Goal: Transaction & Acquisition: Purchase product/service

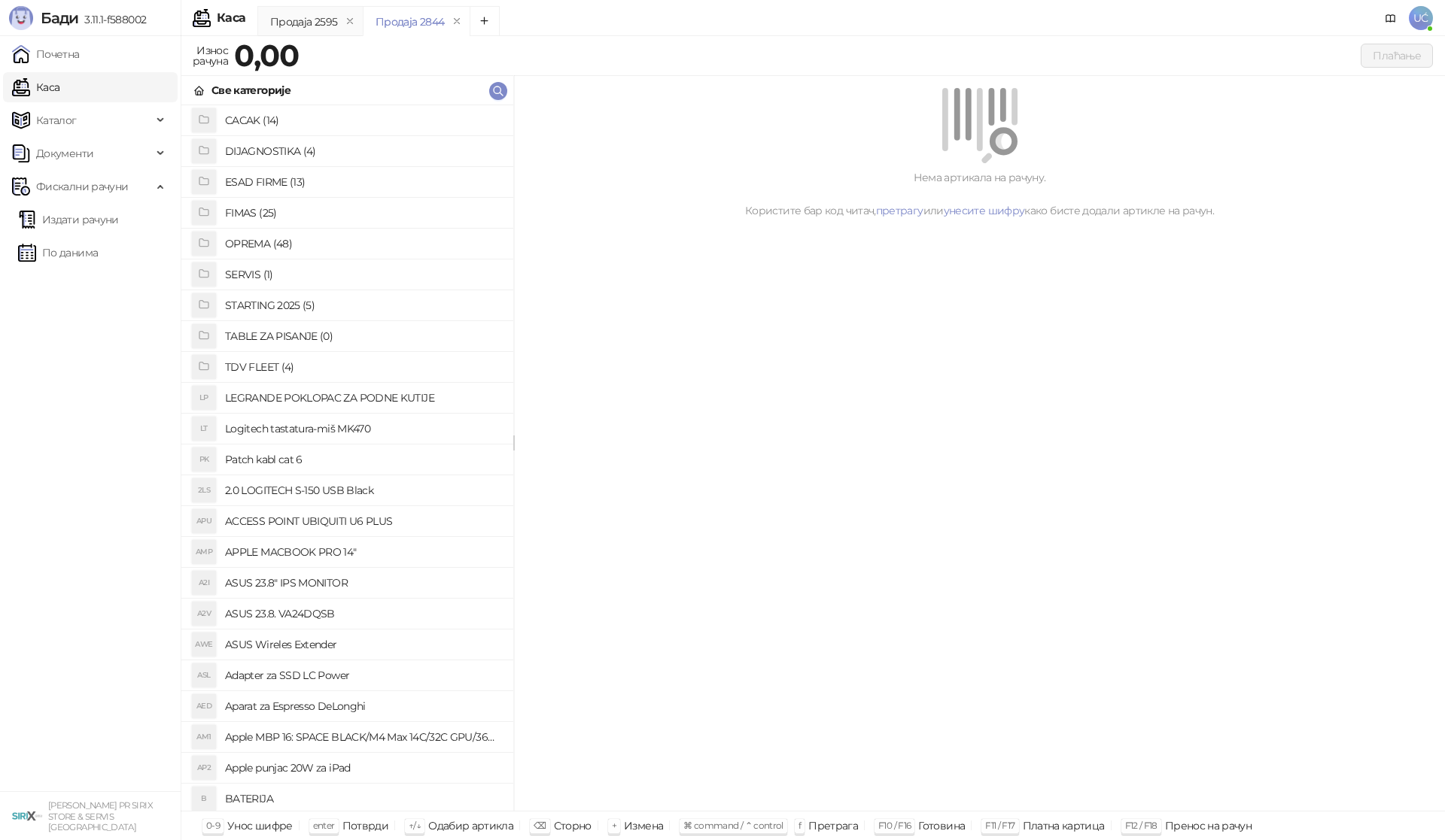
click at [280, 242] on h4 "OPREMA (48)" at bounding box center [363, 243] width 276 height 24
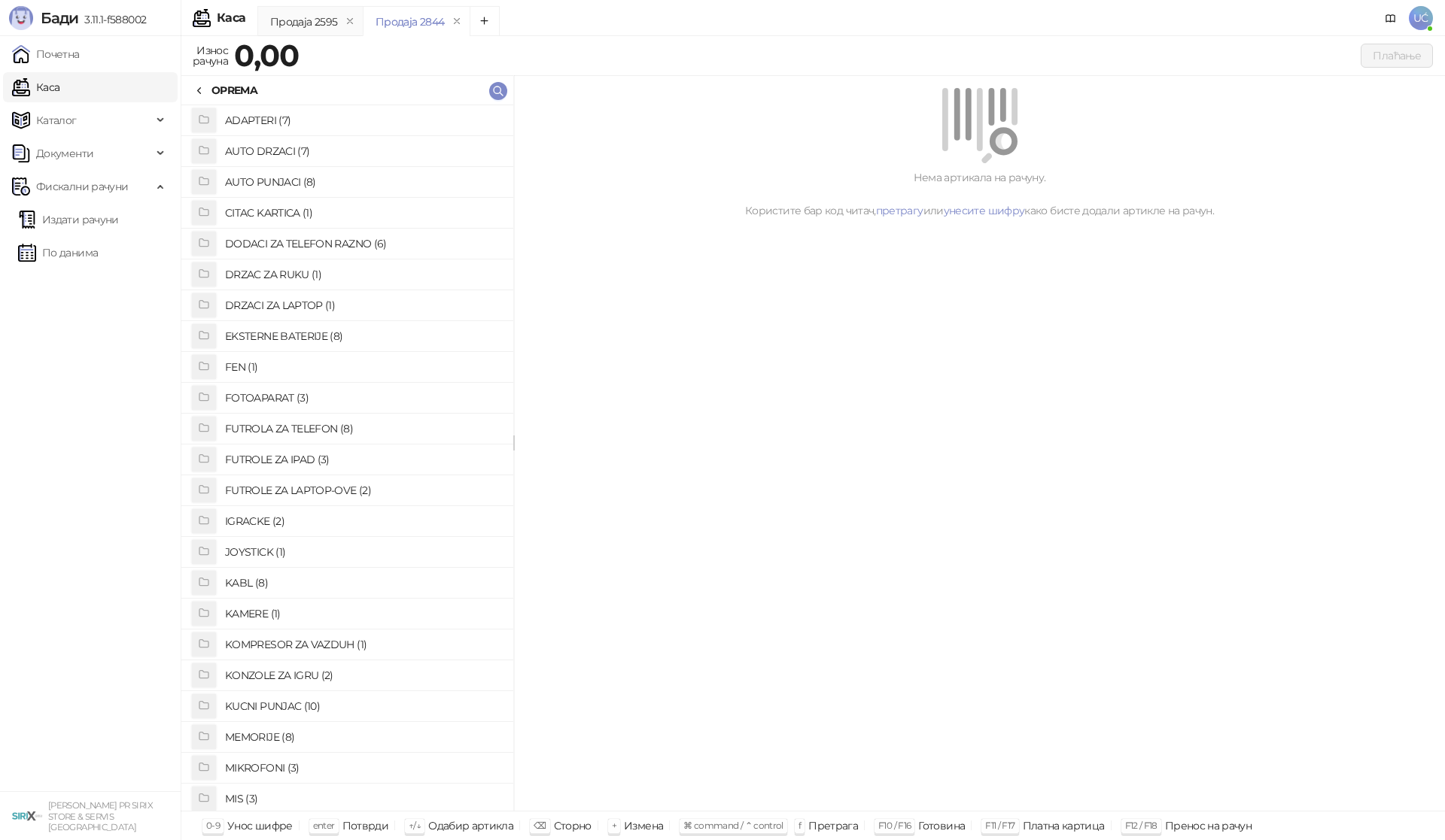
click at [331, 329] on h4 "EKSTERNE BATERIJE (8)" at bounding box center [363, 336] width 276 height 24
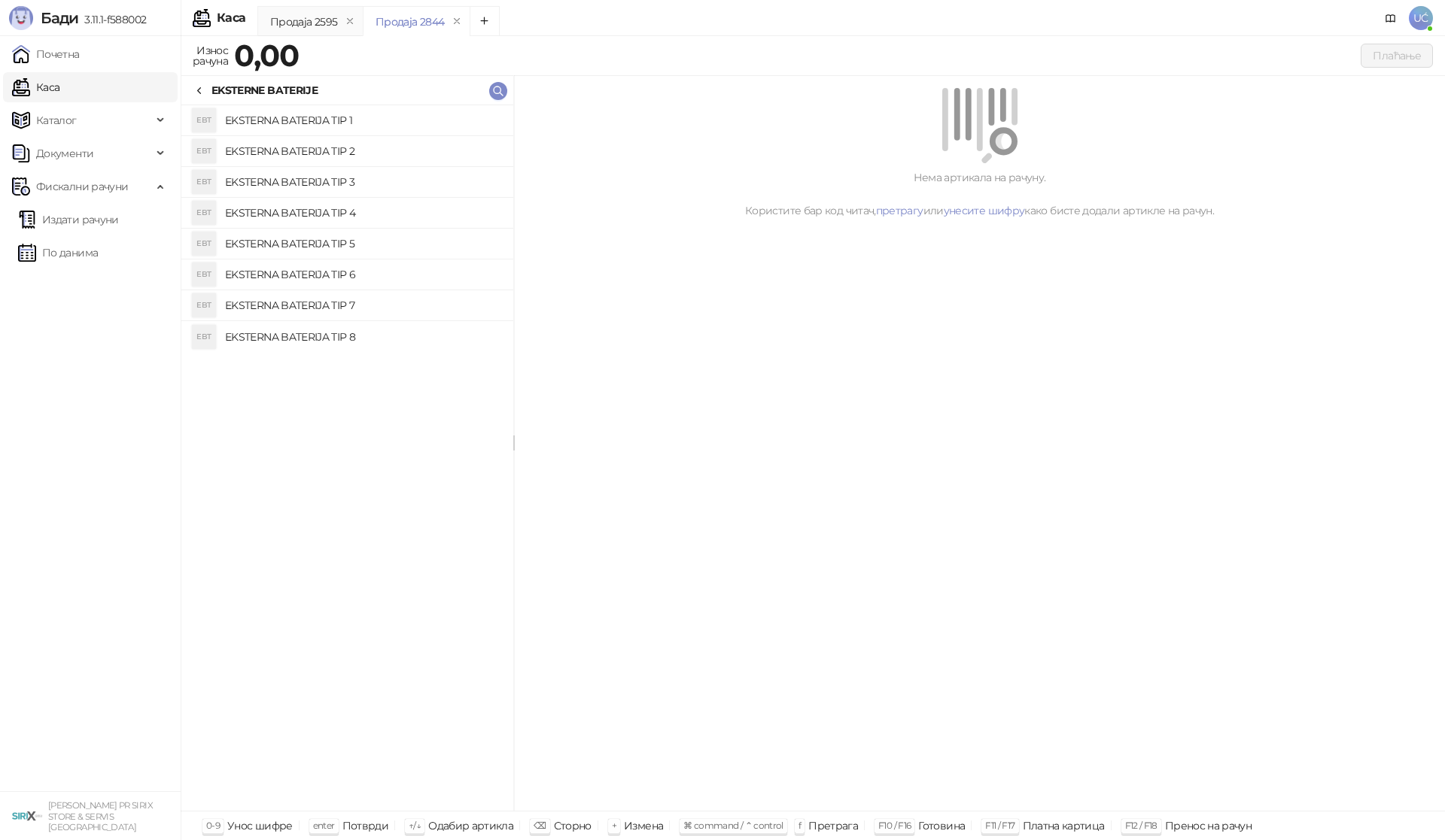
click at [375, 123] on h4 "EKSTERNA BATERIJA TIP 1" at bounding box center [363, 120] width 276 height 24
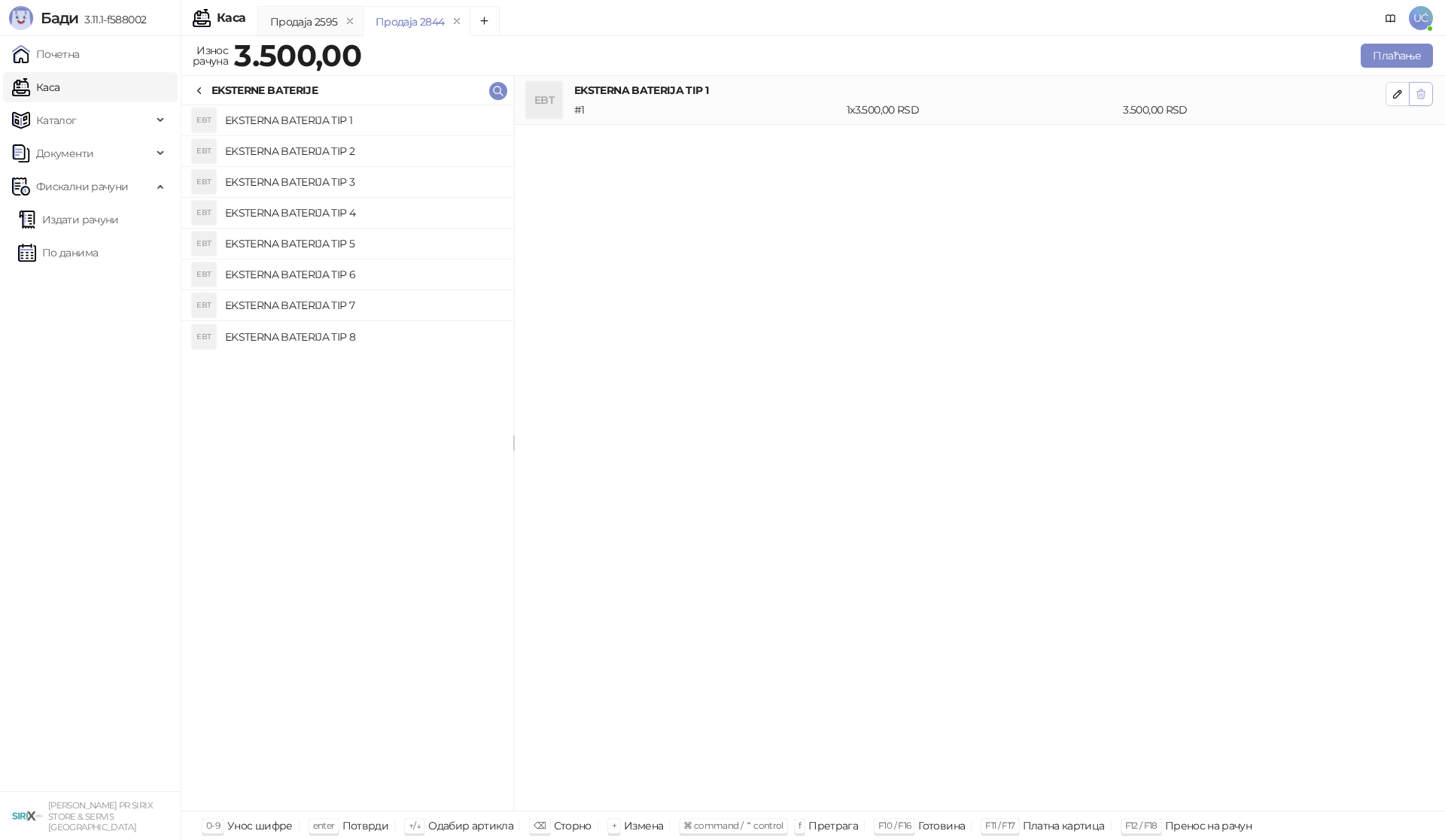
click at [1416, 94] on icon "button" at bounding box center [1420, 94] width 12 height 12
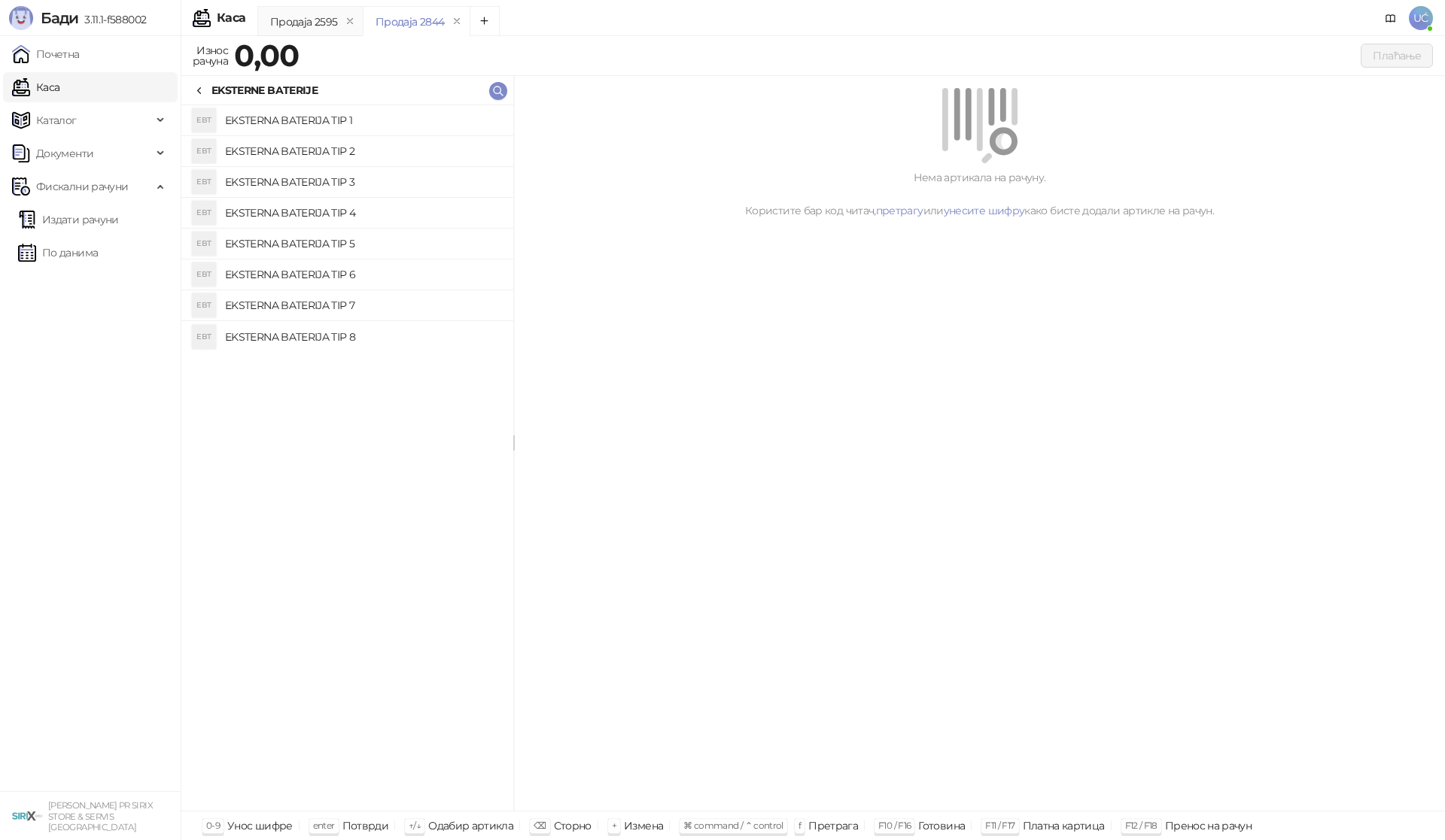
click at [362, 341] on h4 "EKSTERNA BATERIJA TIP 8" at bounding box center [363, 337] width 276 height 24
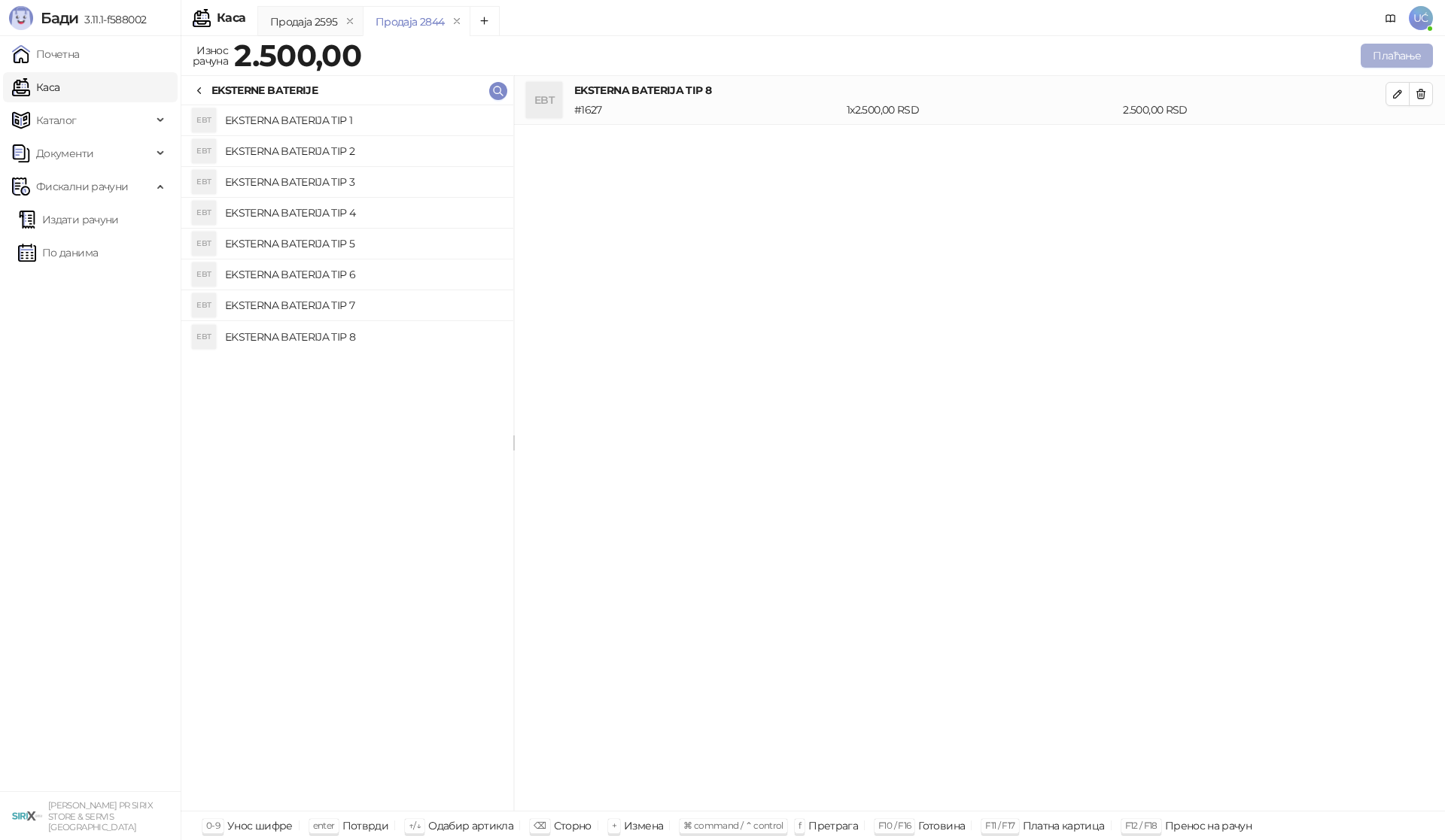
click at [1415, 51] on button "Плаћање" at bounding box center [1396, 56] width 72 height 24
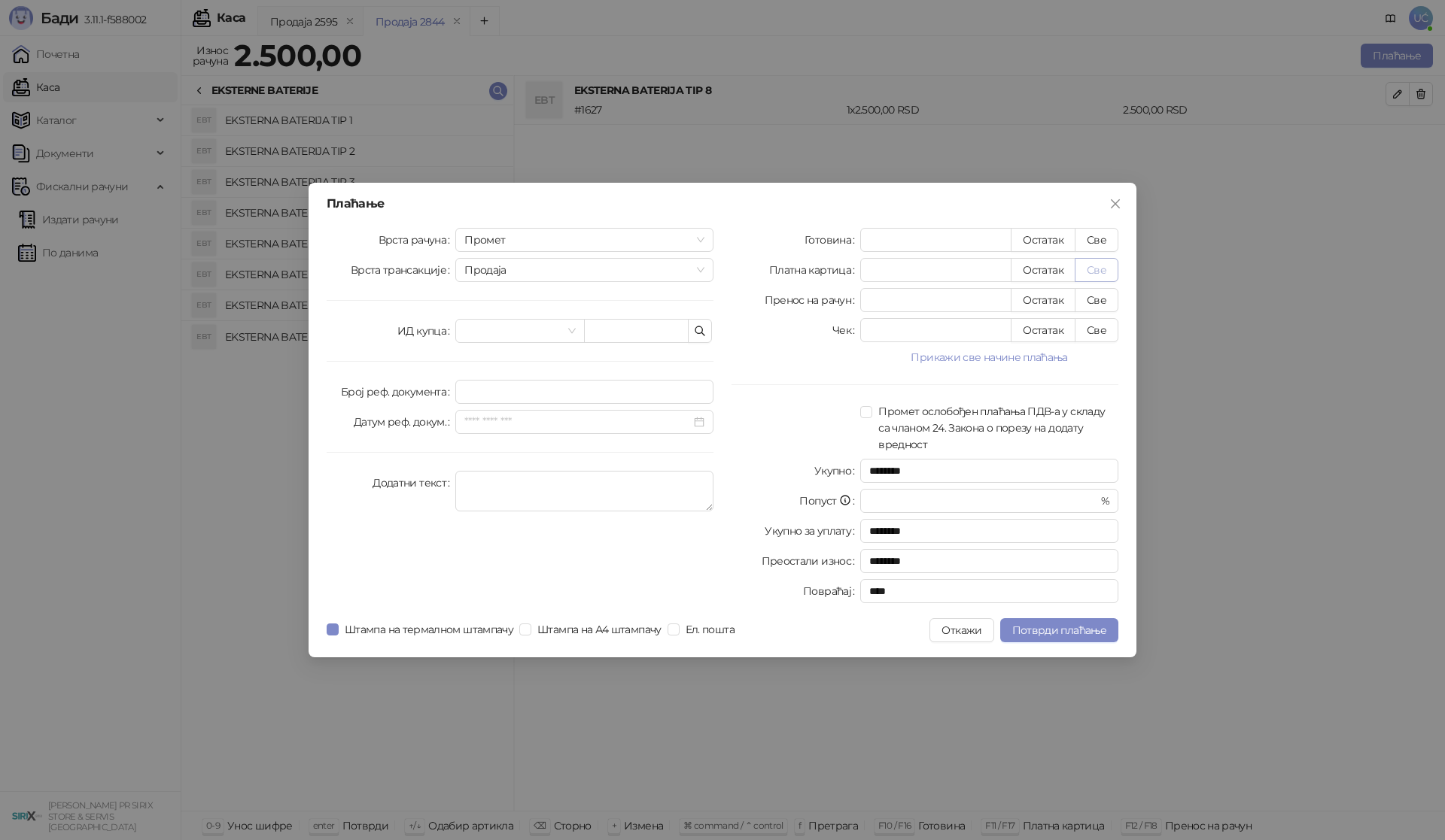
click at [1092, 269] on button "Све" at bounding box center [1097, 270] width 44 height 24
type input "****"
click at [1045, 633] on span "Потврди плаћање" at bounding box center [1059, 630] width 94 height 14
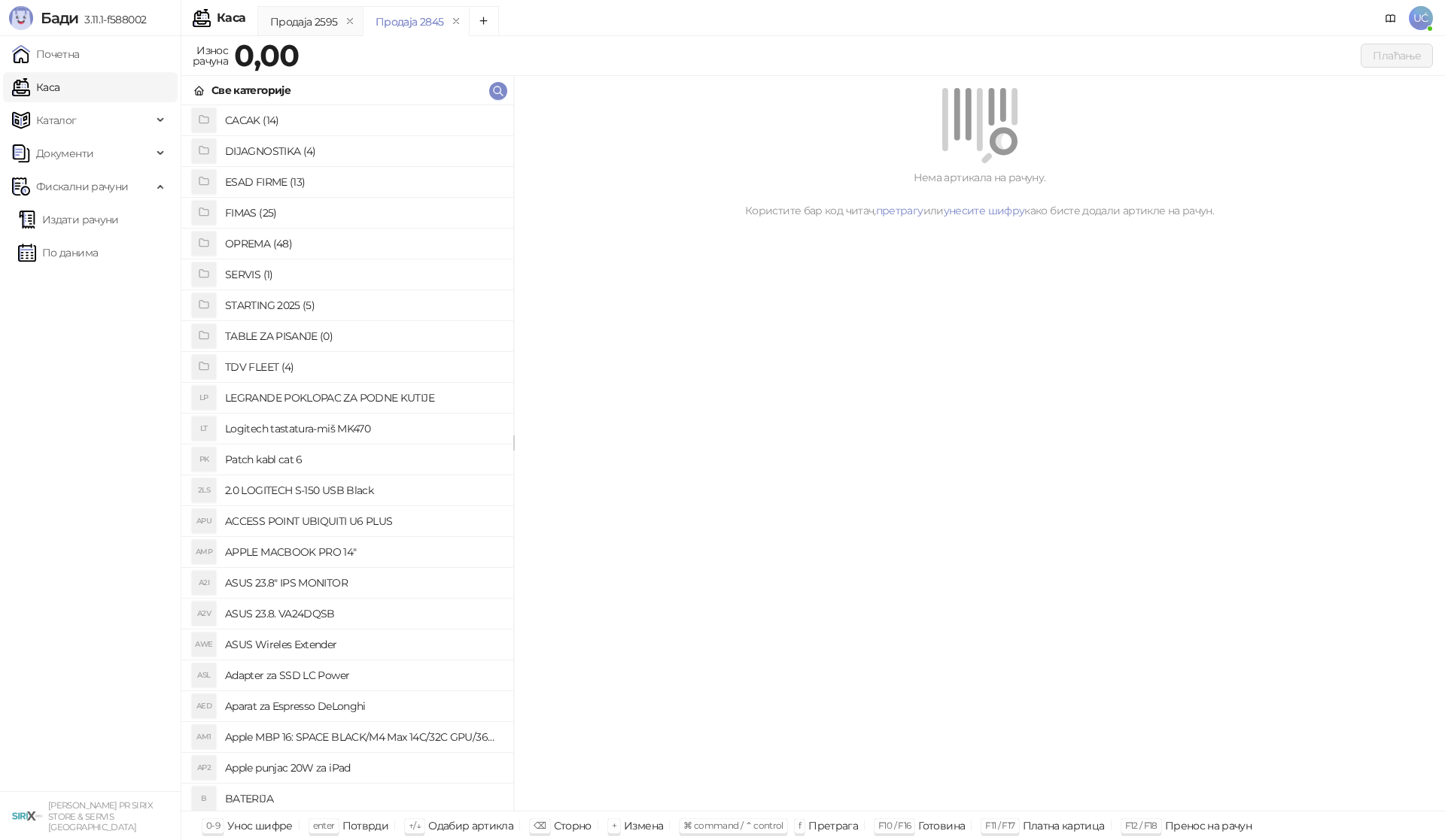
click at [298, 243] on h4 "OPREMA (48)" at bounding box center [363, 243] width 276 height 24
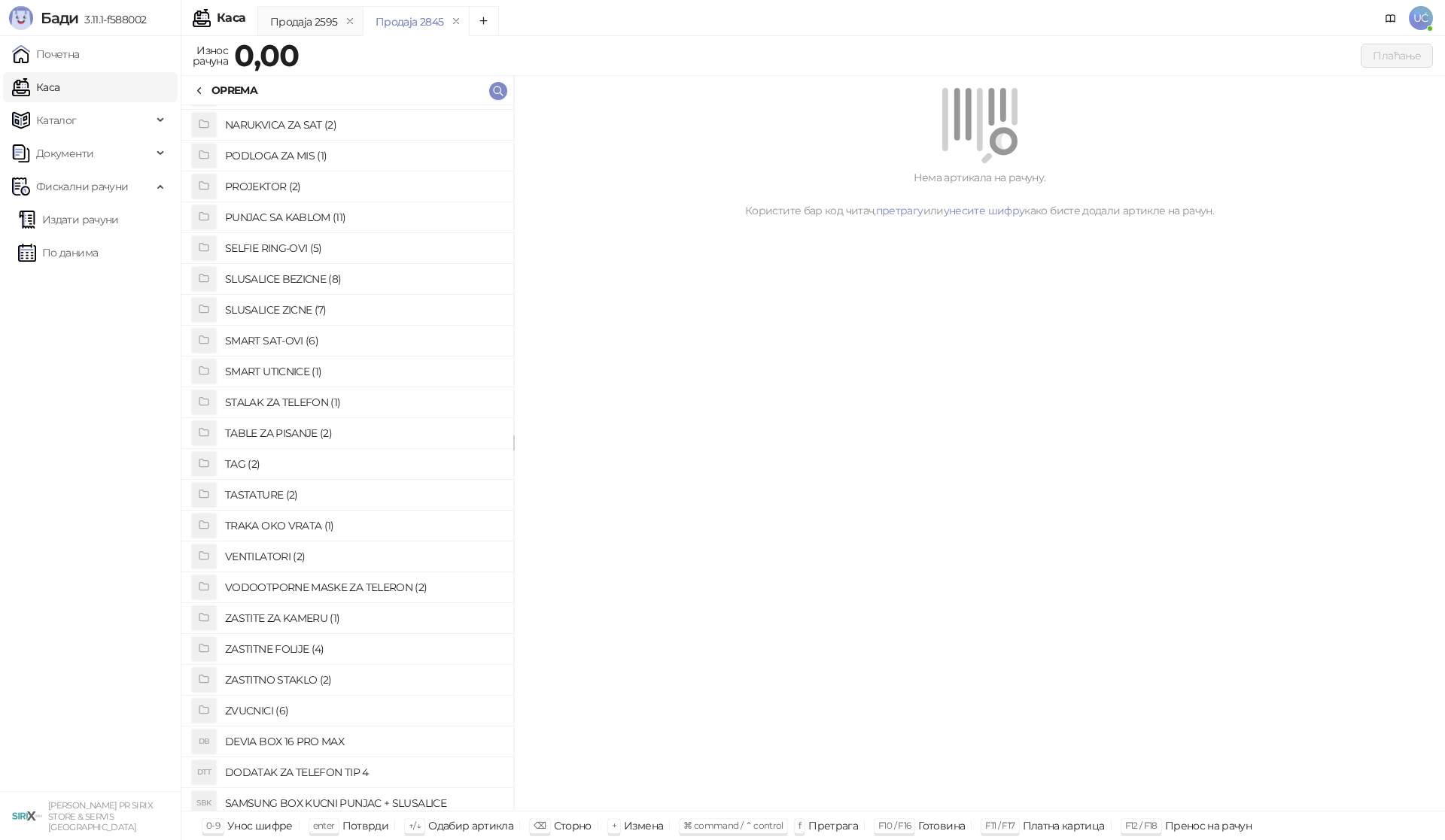
scroll to position [775, 0]
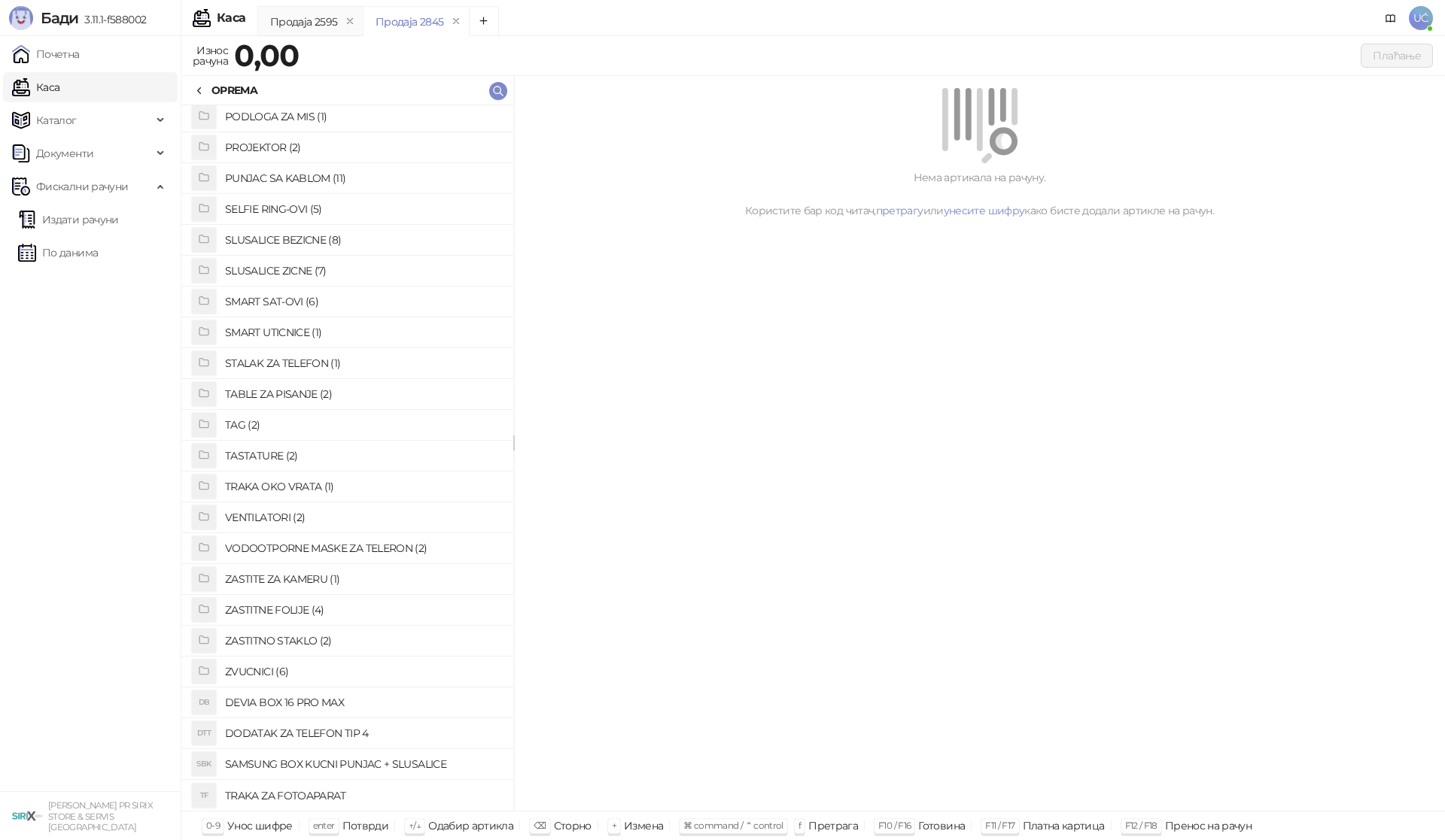
click at [296, 641] on h4 "ZASTITNO STAKLO (2)" at bounding box center [363, 641] width 276 height 24
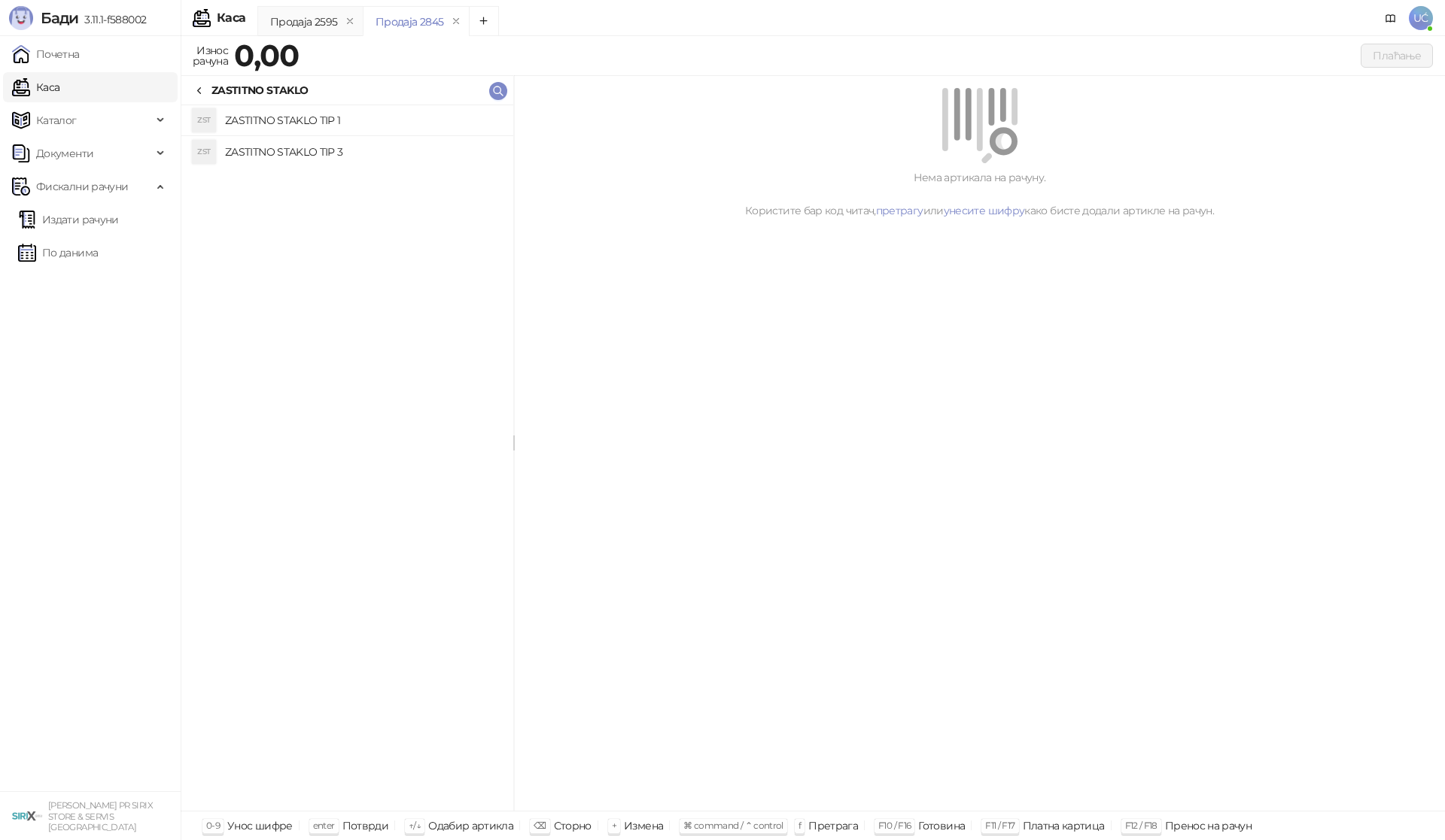
click at [405, 122] on h4 "ZASTITNO STAKLO TIP 1" at bounding box center [363, 120] width 276 height 24
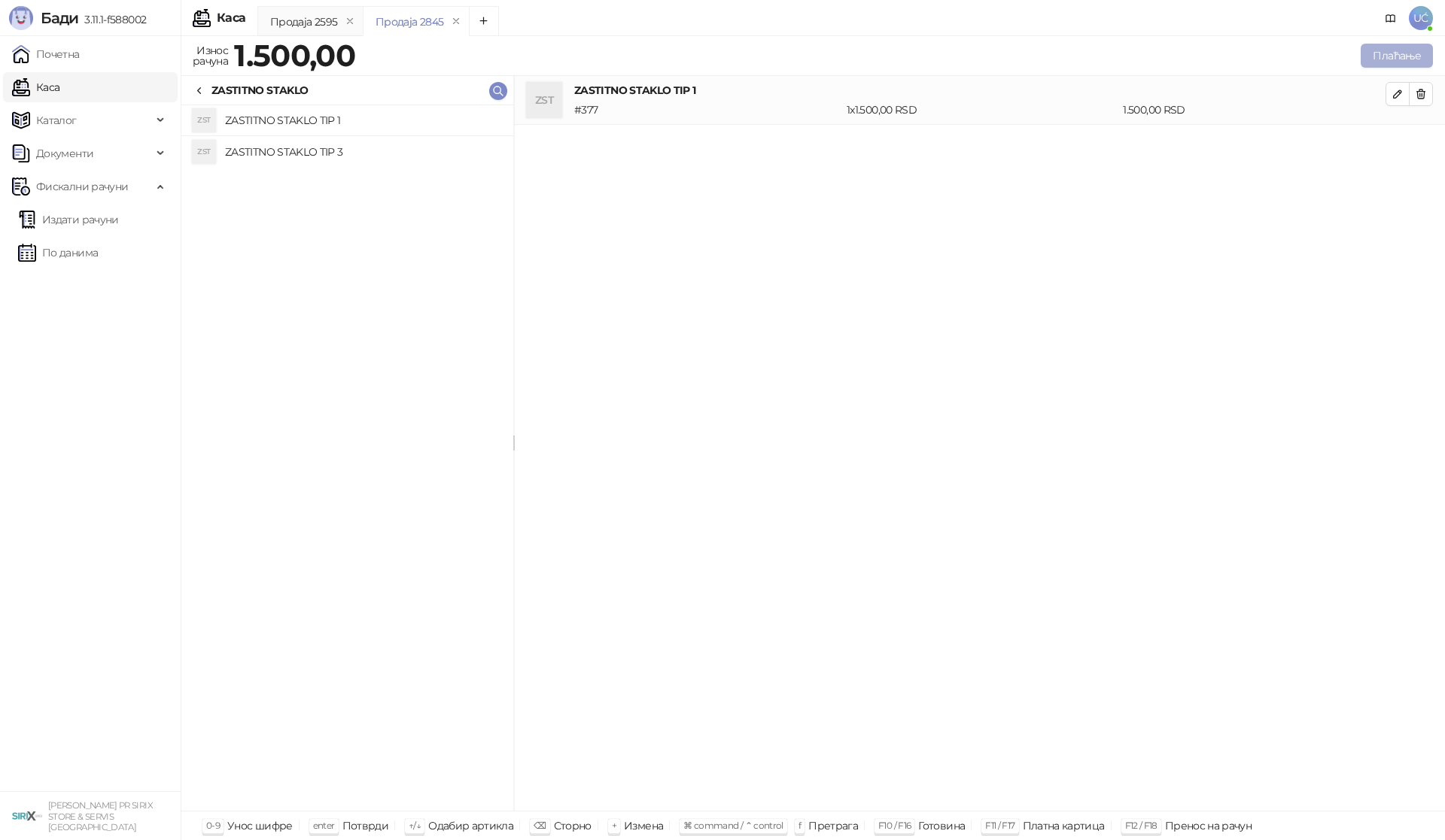
click at [1394, 54] on button "Плаћање" at bounding box center [1396, 56] width 72 height 24
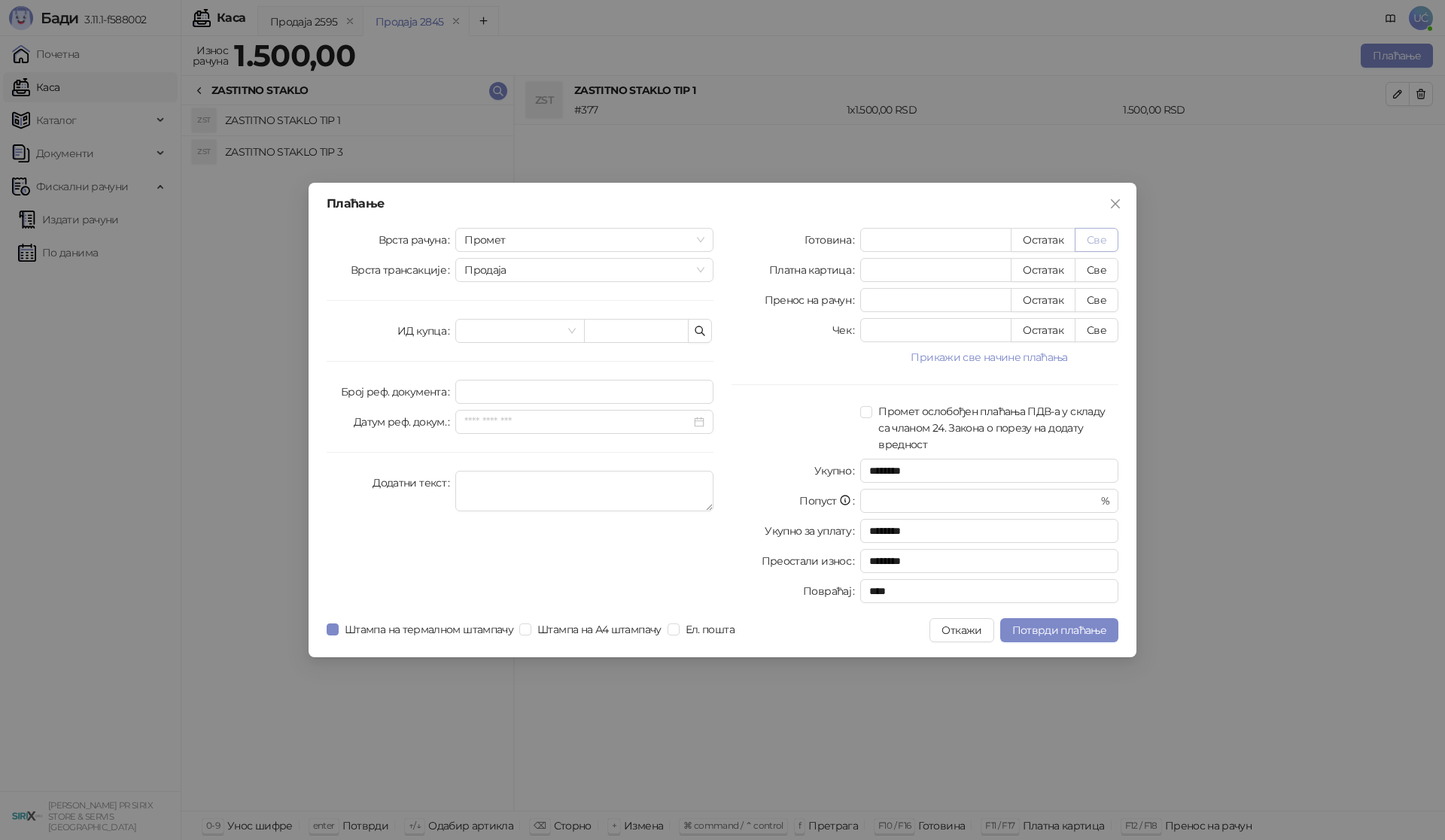
click at [1092, 236] on button "Све" at bounding box center [1097, 240] width 44 height 24
type input "****"
drag, startPoint x: 1055, startPoint y: 630, endPoint x: 1129, endPoint y: 598, distance: 80.6
click at [1055, 632] on span "Потврди плаћање" at bounding box center [1059, 630] width 94 height 14
